Goal: Task Accomplishment & Management: Use online tool/utility

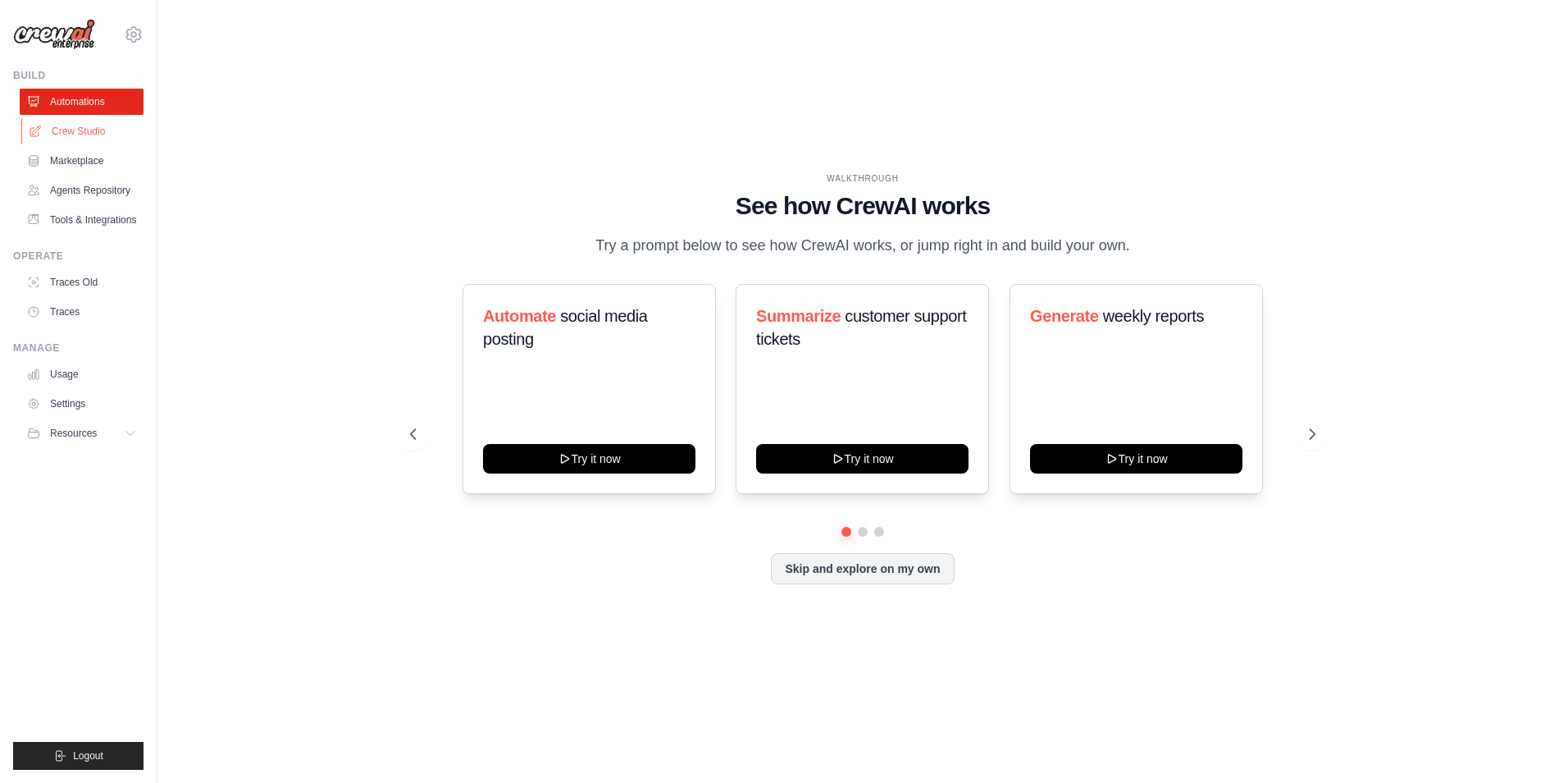
click at [85, 130] on link "Crew Studio" at bounding box center [83, 131] width 124 height 26
